Goal: Transaction & Acquisition: Purchase product/service

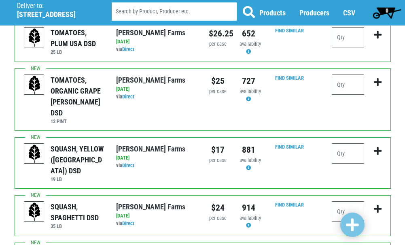
scroll to position [404, 0]
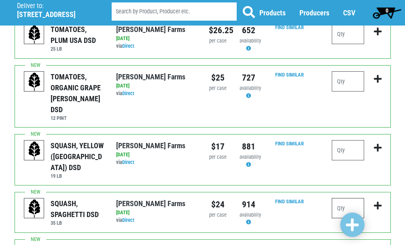
click at [350, 198] on input "number" at bounding box center [348, 208] width 32 height 20
type input "2"
click at [379, 201] on icon "submit" at bounding box center [378, 205] width 8 height 9
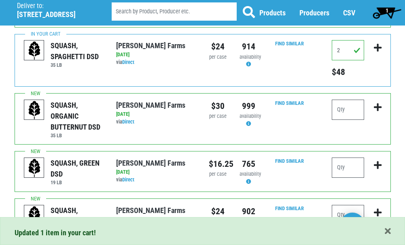
scroll to position [566, 0]
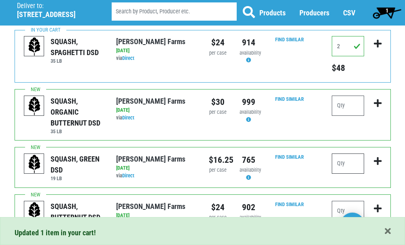
click at [351, 153] on input "number" at bounding box center [348, 163] width 32 height 20
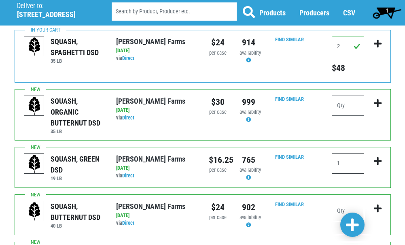
type input "1"
click at [380, 156] on icon "submit" at bounding box center [378, 160] width 8 height 9
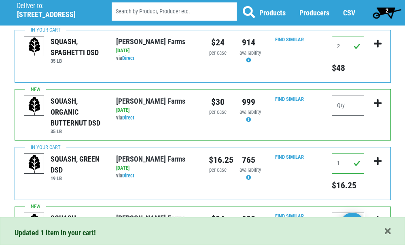
click at [345, 212] on input "number" at bounding box center [348, 222] width 32 height 20
type input "3"
click at [377, 216] on icon "submit" at bounding box center [378, 220] width 8 height 9
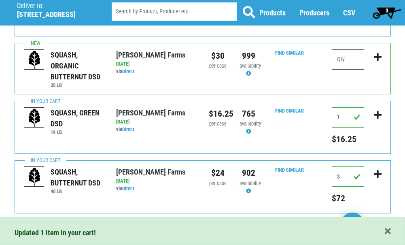
scroll to position [768, 0]
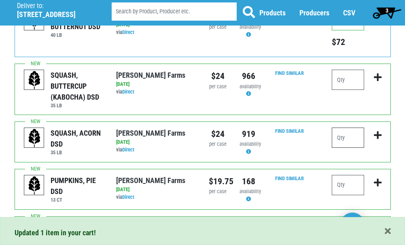
click at [348, 127] on input "number" at bounding box center [348, 137] width 32 height 20
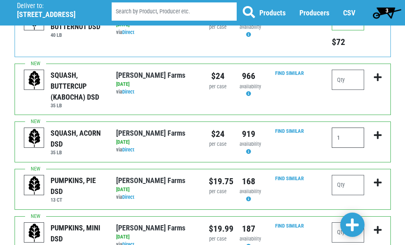
type input "1"
click at [377, 131] on icon "submit" at bounding box center [378, 135] width 8 height 9
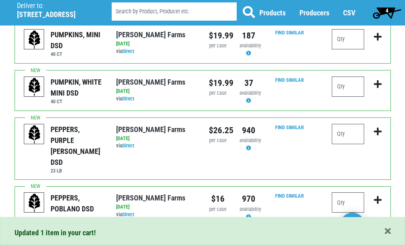
scroll to position [974, 0]
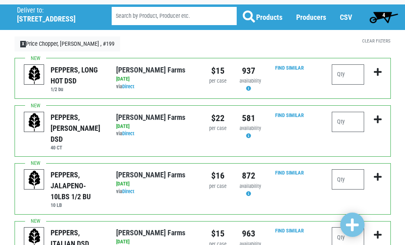
scroll to position [40, 0]
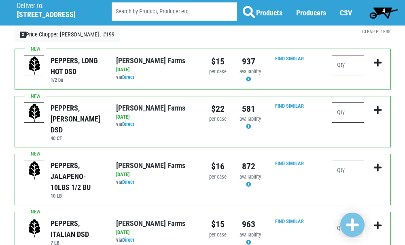
click at [343, 108] on input "number" at bounding box center [348, 112] width 32 height 20
type input "2"
click at [376, 109] on icon "submit" at bounding box center [378, 110] width 8 height 9
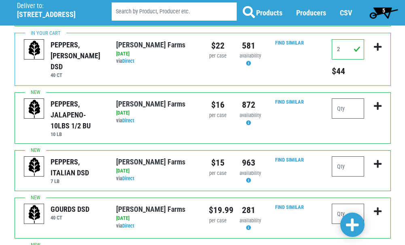
scroll to position [58, 0]
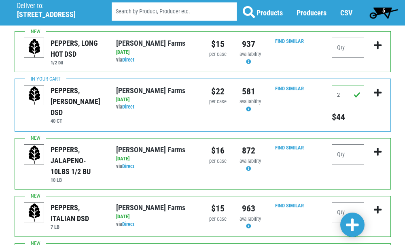
click at [383, 9] on span "5" at bounding box center [383, 10] width 3 height 6
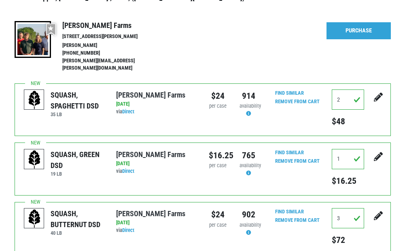
scroll to position [40, 0]
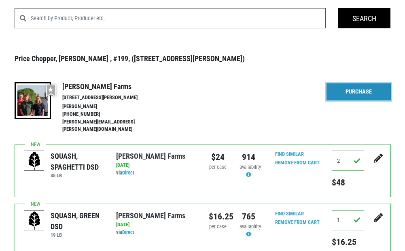
click at [356, 90] on link "Purchase" at bounding box center [358, 91] width 64 height 17
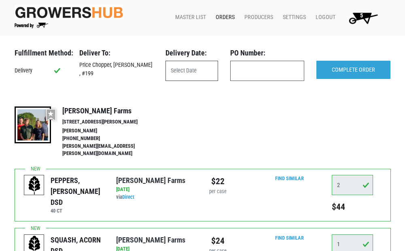
click at [184, 68] on input "text" at bounding box center [191, 71] width 53 height 20
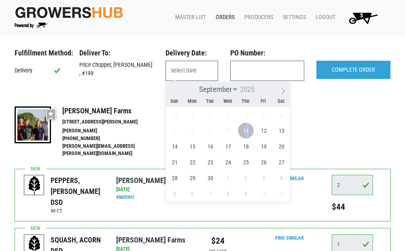
click at [248, 131] on span "11" at bounding box center [246, 131] width 16 height 16
type input "[DATE]"
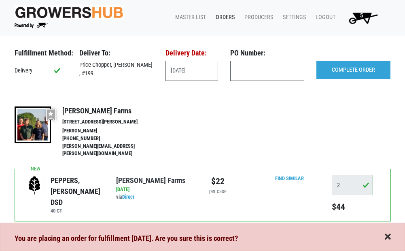
click at [387, 237] on span "button" at bounding box center [388, 237] width 6 height 9
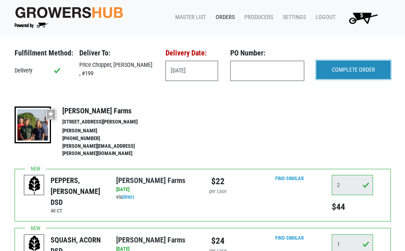
click at [351, 70] on input "COMPLETE ORDER" at bounding box center [353, 70] width 74 height 19
